Goal: Navigation & Orientation: Find specific page/section

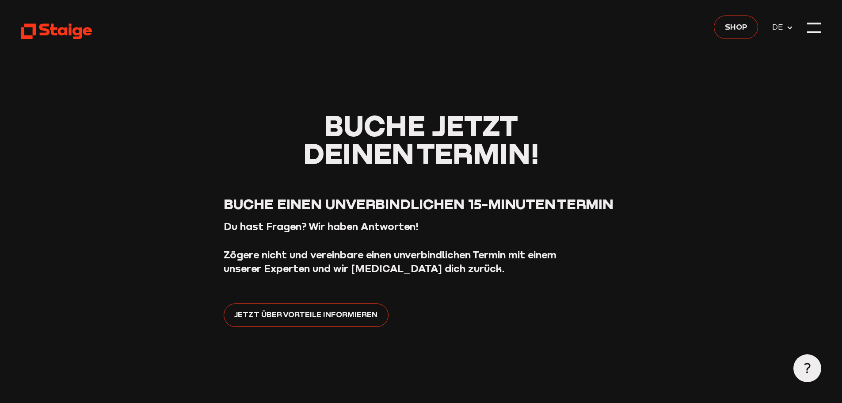
click at [725, 29] on span "Shop" at bounding box center [736, 26] width 23 height 12
